Goal: Find specific page/section: Find specific page/section

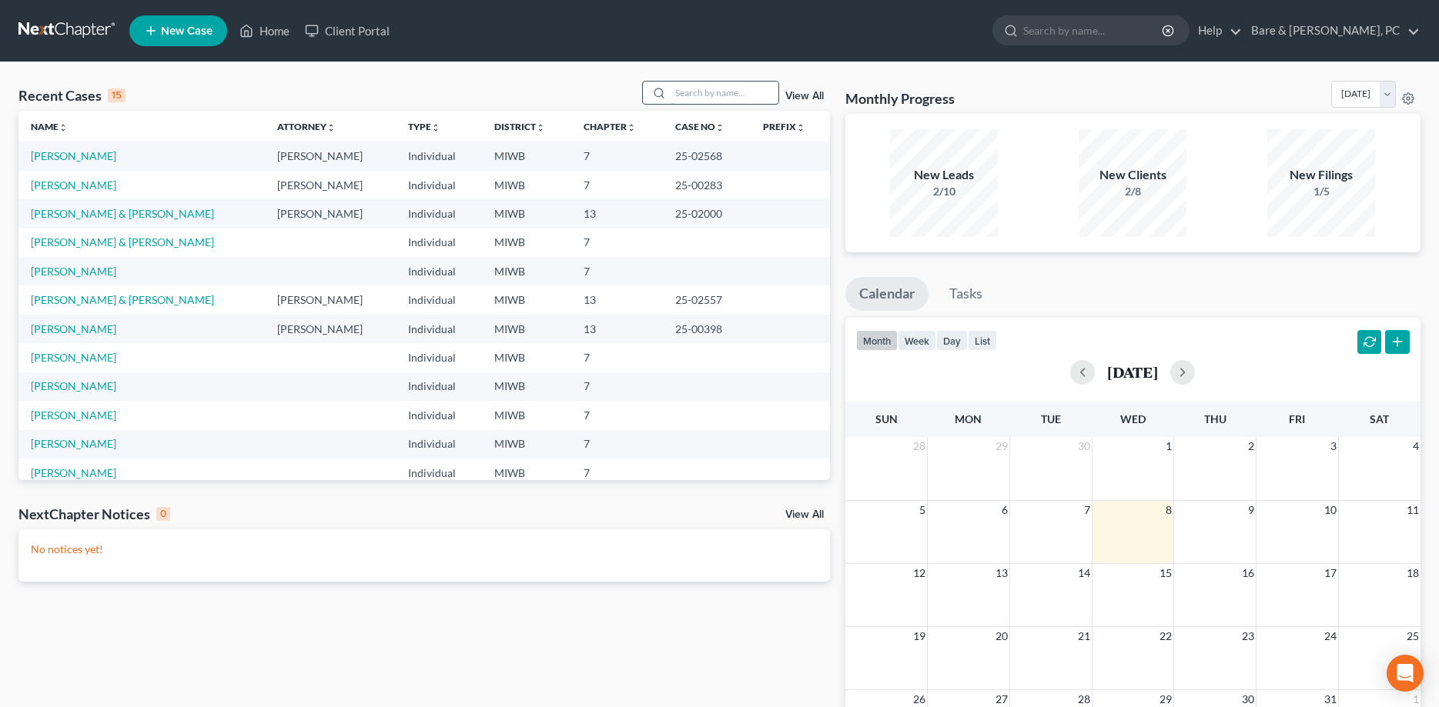
drag, startPoint x: 667, startPoint y: 92, endPoint x: 677, endPoint y: 99, distance: 11.5
click at [670, 93] on input "search" at bounding box center [724, 93] width 108 height 22
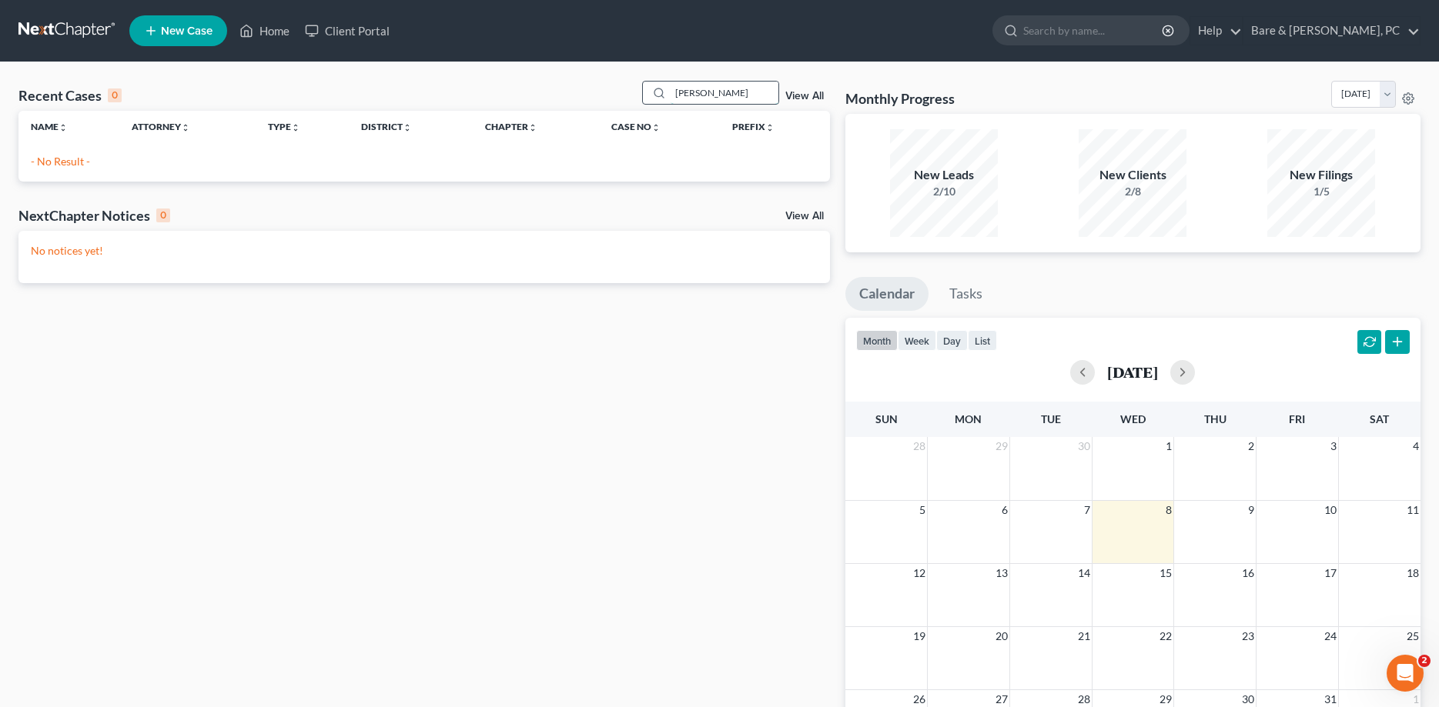
drag, startPoint x: 735, startPoint y: 91, endPoint x: 539, endPoint y: 89, distance: 196.3
click at [670, 89] on input "[PERSON_NAME]" at bounding box center [724, 93] width 108 height 22
type input "p"
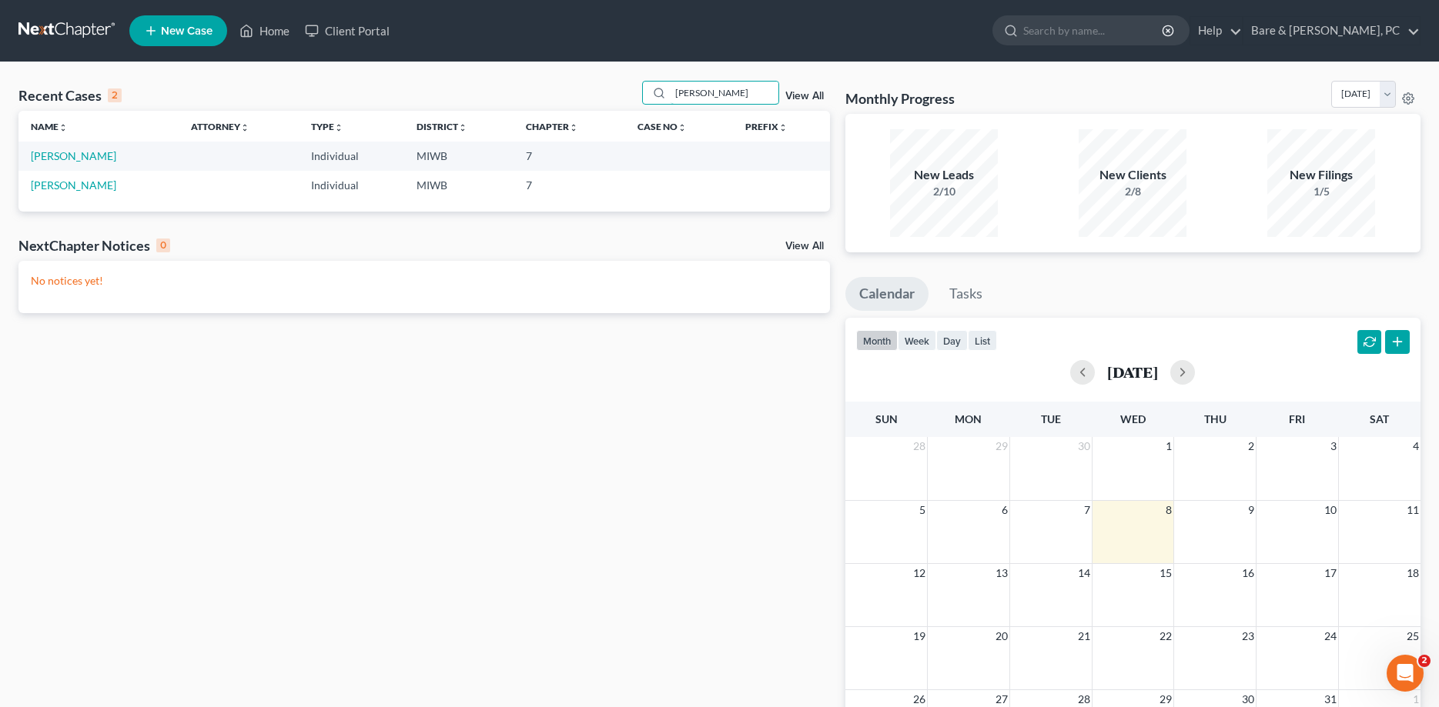
type input "[PERSON_NAME]"
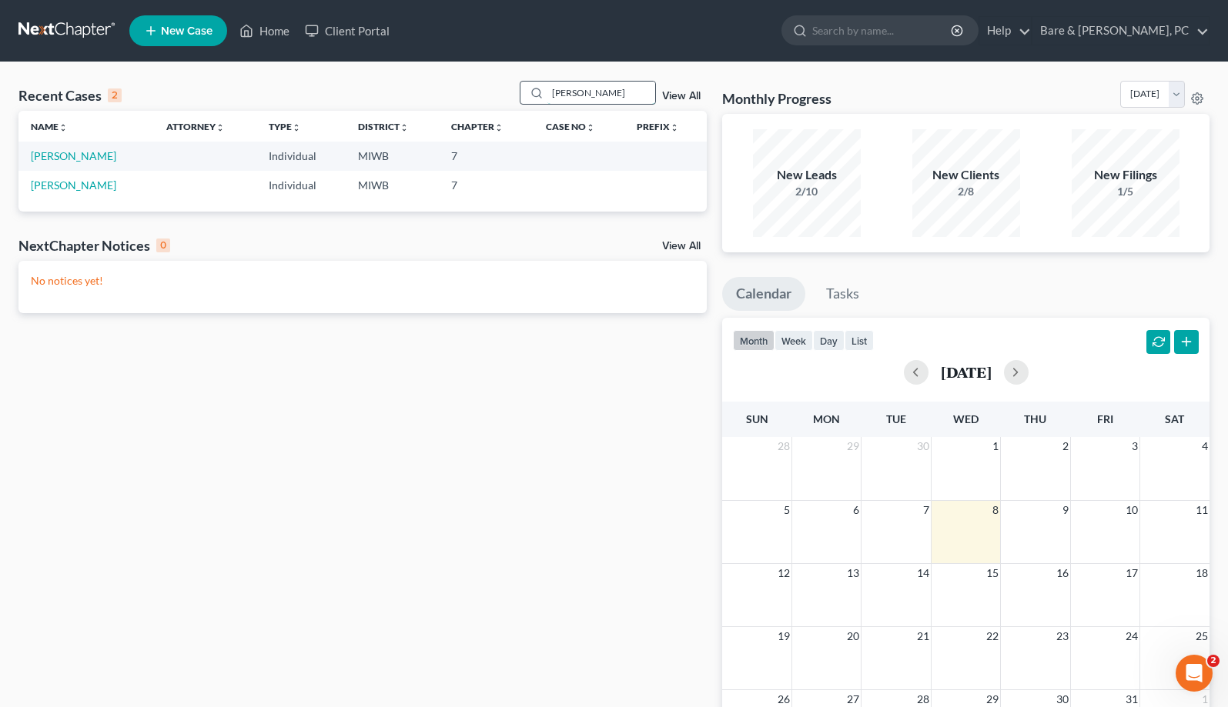
drag, startPoint x: 595, startPoint y: 95, endPoint x: 382, endPoint y: 82, distance: 213.6
click at [547, 82] on input "[PERSON_NAME]" at bounding box center [601, 93] width 108 height 22
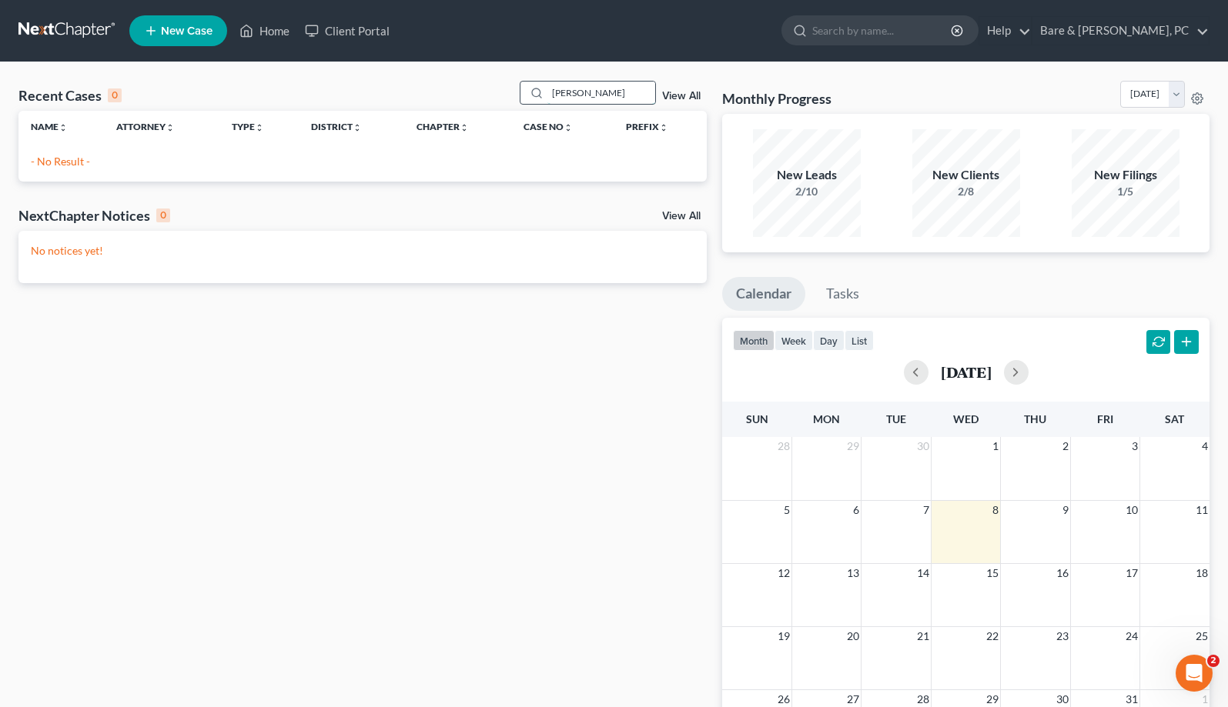
click at [587, 92] on input "[PERSON_NAME]" at bounding box center [601, 93] width 108 height 22
click at [621, 95] on input "[PERSON_NAME]" at bounding box center [601, 93] width 108 height 22
drag, startPoint x: 566, startPoint y: 92, endPoint x: 479, endPoint y: 92, distance: 87.0
click at [547, 92] on input "[PERSON_NAME]" at bounding box center [601, 93] width 108 height 22
type input "Colagio"
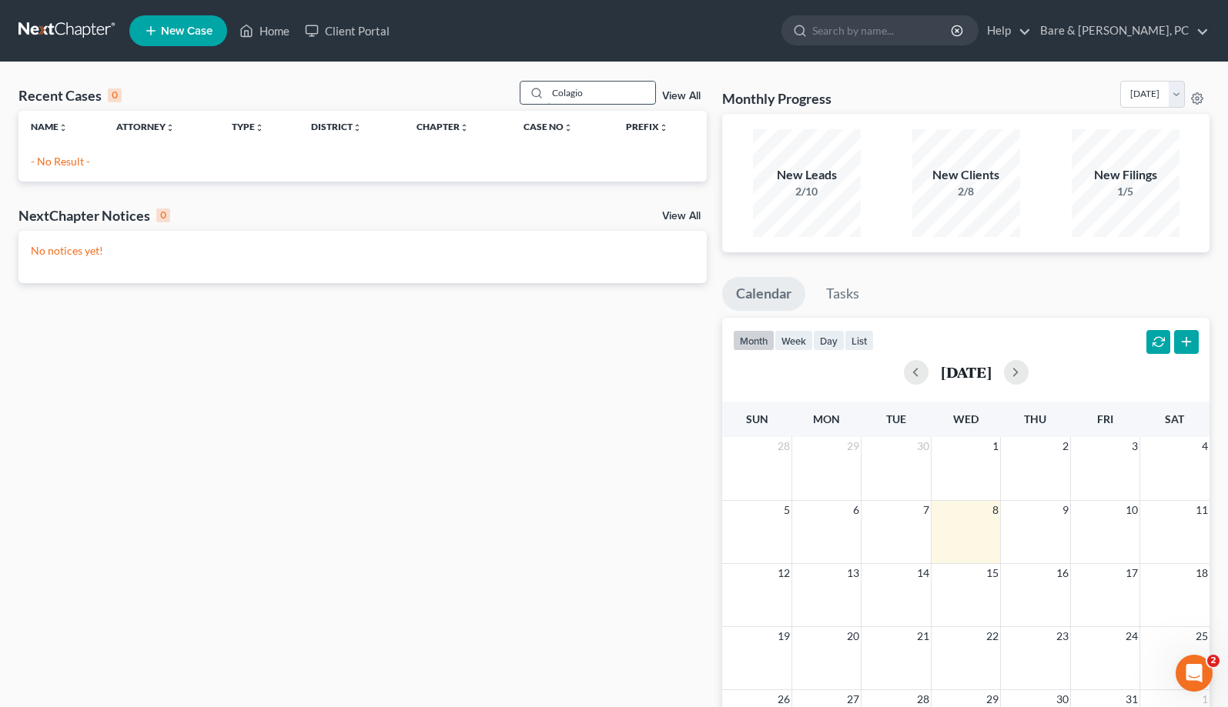
click at [595, 95] on input "Colagio" at bounding box center [601, 93] width 108 height 22
